Goal: Transaction & Acquisition: Subscribe to service/newsletter

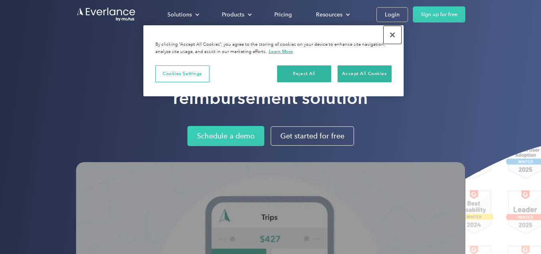
click at [393, 32] on button "Close" at bounding box center [393, 35] width 18 height 18
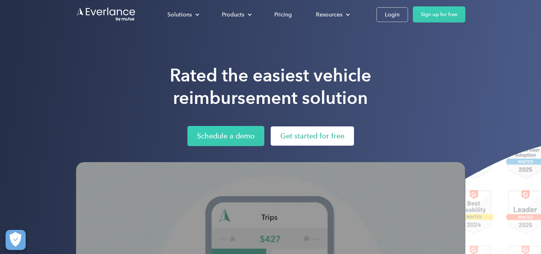
click at [284, 133] on link "Get started for free" at bounding box center [312, 135] width 83 height 19
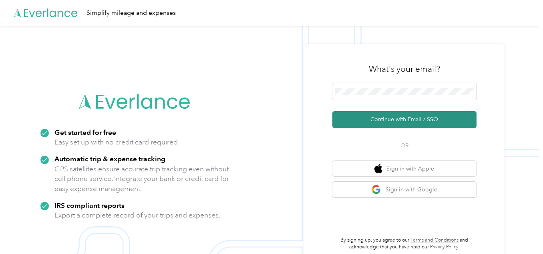
click at [366, 114] on button "Continue with Email / SSO" at bounding box center [405, 119] width 144 height 17
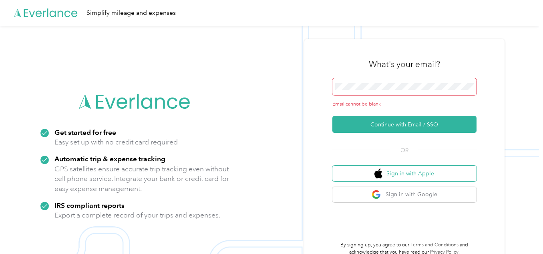
click at [383, 174] on img "button" at bounding box center [379, 173] width 8 height 10
